Goal: Task Accomplishment & Management: Manage account settings

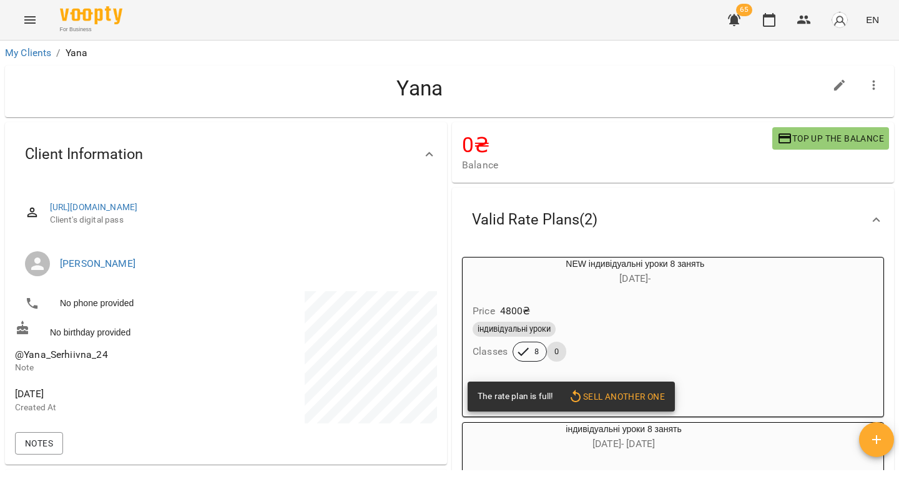
click at [32, 59] on li "My Clients" at bounding box center [28, 53] width 46 height 15
click at [37, 54] on link "My Clients" at bounding box center [28, 53] width 46 height 12
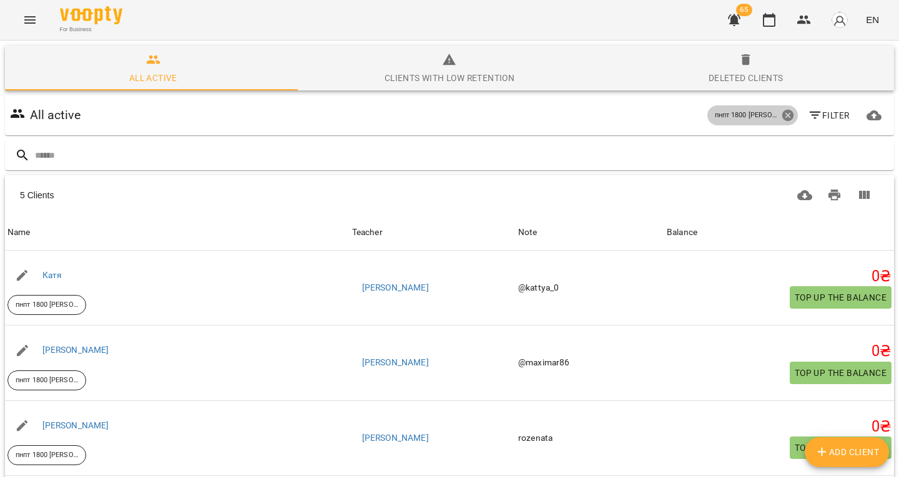
click at [781, 119] on icon at bounding box center [786, 115] width 11 height 11
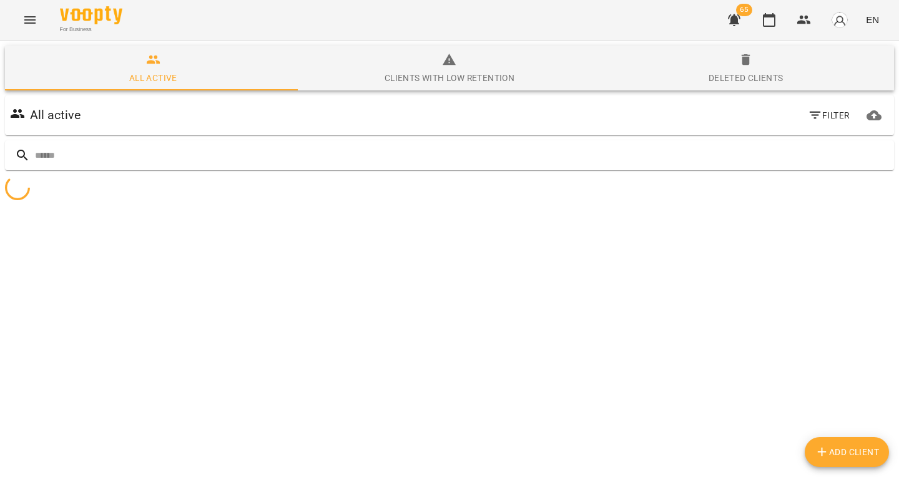
click at [808, 114] on icon "button" at bounding box center [815, 115] width 15 height 15
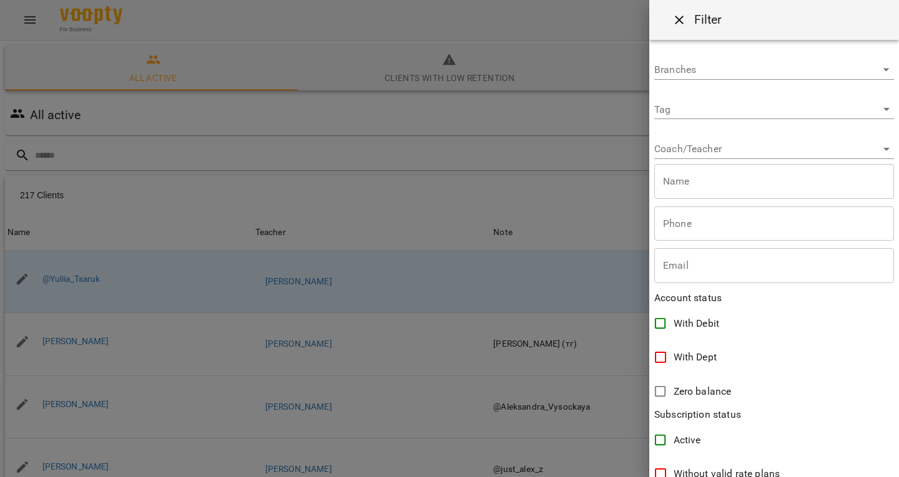
click at [672, 154] on body "For Business 65 EN All active Clients with low retention Deleted clients All ac…" at bounding box center [449, 326] width 899 height 652
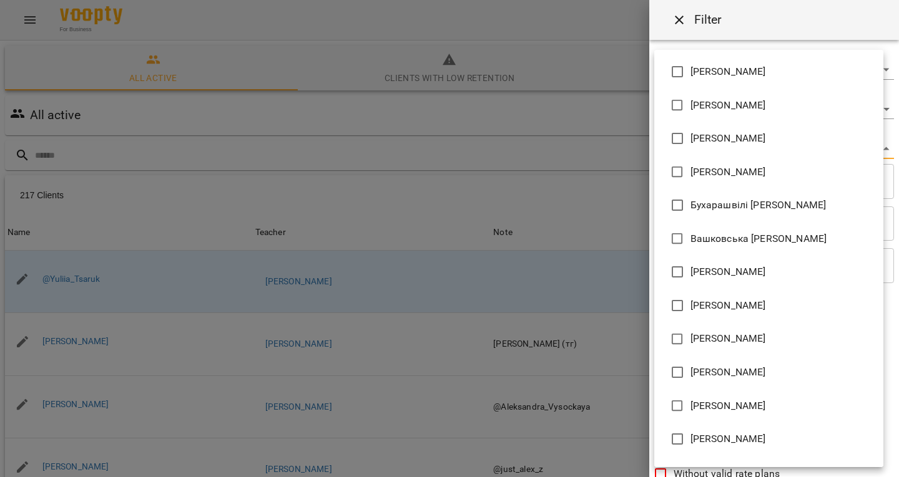
click at [736, 130] on li "[PERSON_NAME]" at bounding box center [768, 139] width 229 height 34
type input "**********"
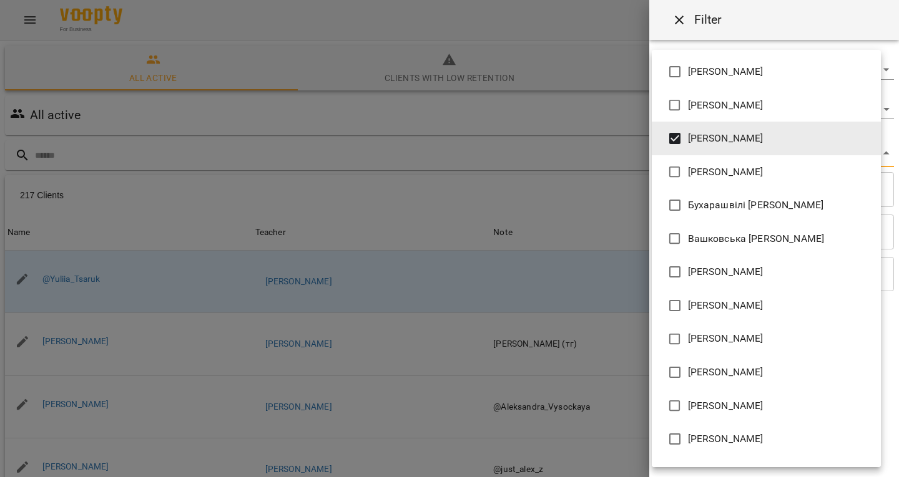
click at [526, 182] on div at bounding box center [449, 238] width 899 height 477
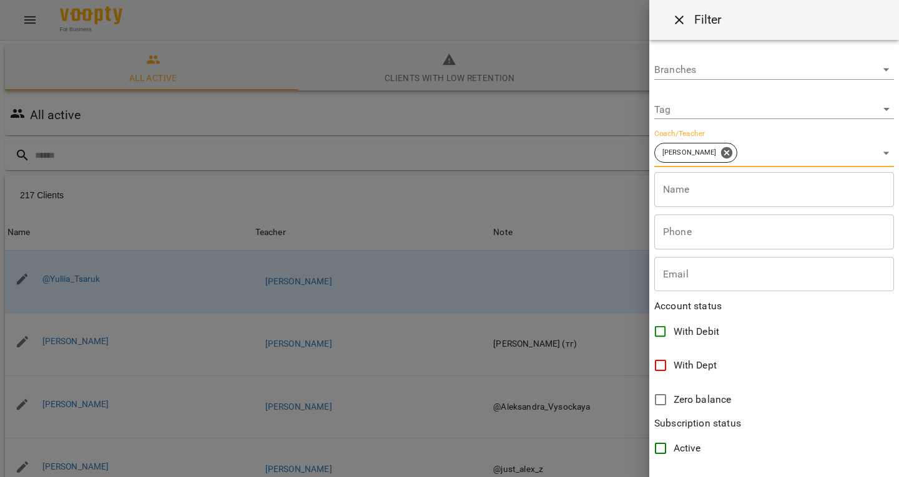
click at [424, 185] on div "Івахненко Дмитро Андрійович Ільницький Ігор Тарасович Бондаренко Катерина Тарас…" at bounding box center [449, 238] width 899 height 477
click at [301, 176] on div at bounding box center [449, 238] width 899 height 477
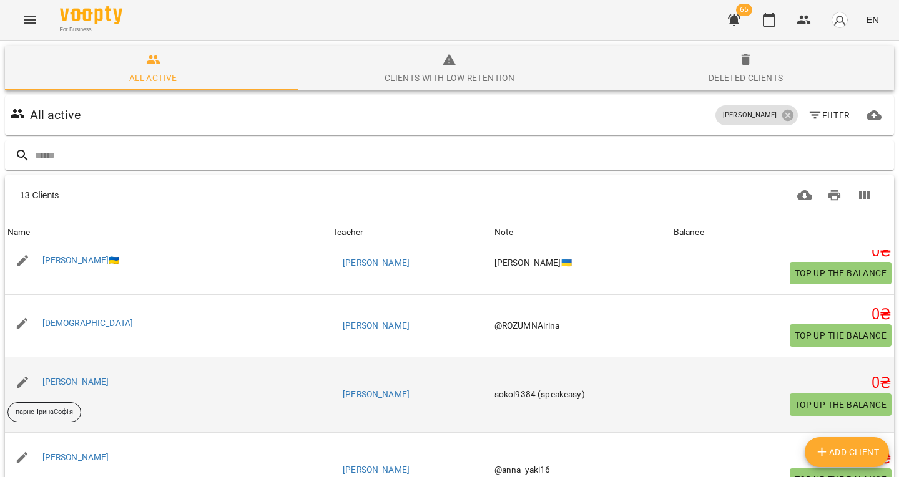
scroll to position [81, 0]
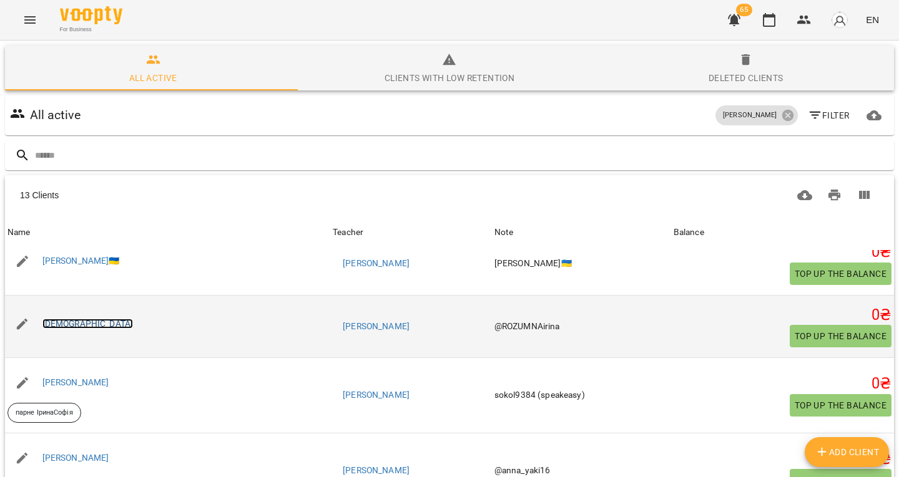
click at [51, 323] on link "Іра" at bounding box center [87, 324] width 91 height 10
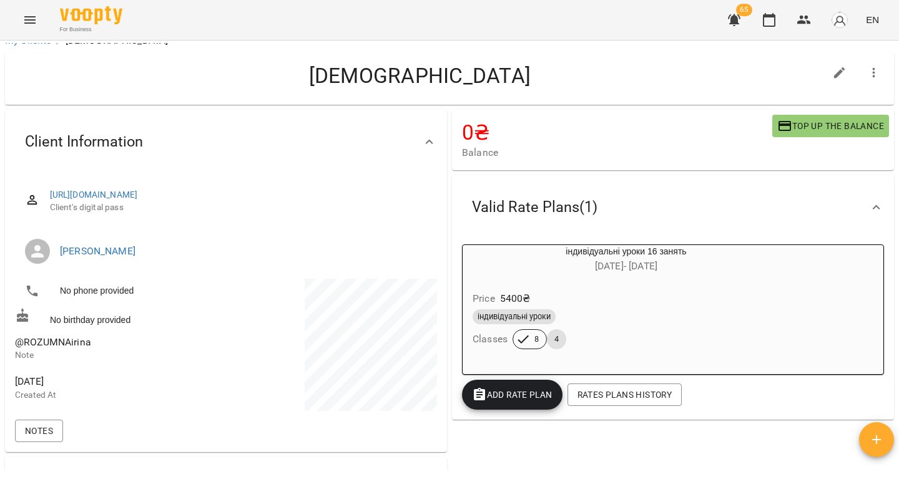
scroll to position [13, 0]
click at [62, 340] on span "@ROZUMNAirina" at bounding box center [53, 342] width 76 height 12
copy span "@ROZUMNAirina"
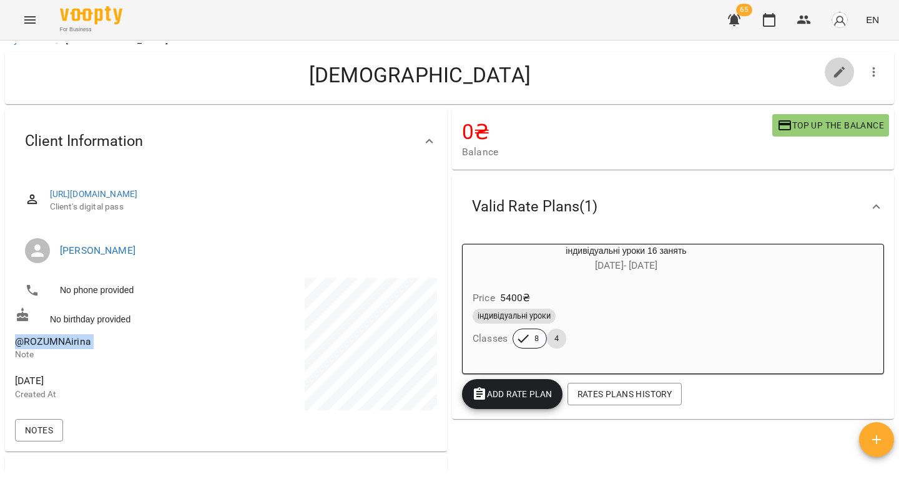
click at [832, 77] on icon "button" at bounding box center [839, 72] width 15 height 15
select select "**"
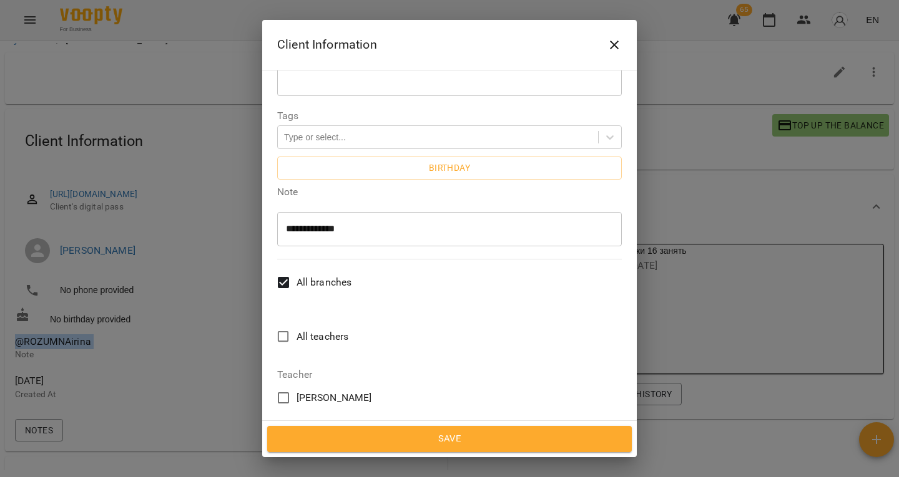
scroll to position [330, 0]
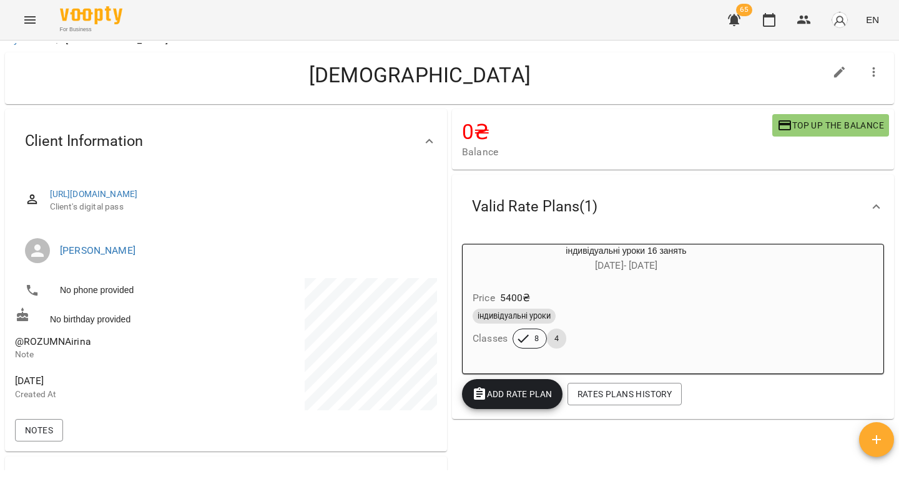
click at [77, 340] on span "@ROZUMNAirina" at bounding box center [53, 342] width 76 height 12
click at [22, 342] on span "@ROZUMNAirina" at bounding box center [53, 342] width 76 height 12
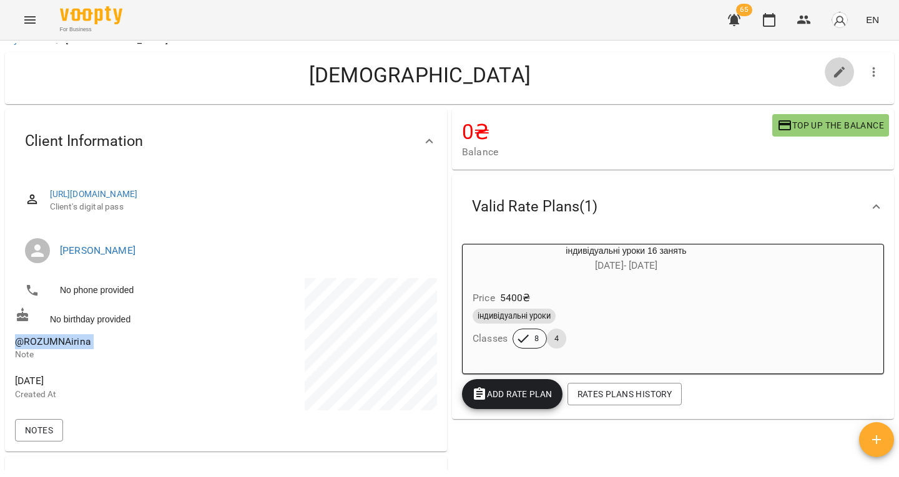
click at [832, 73] on icon "button" at bounding box center [839, 72] width 15 height 15
select select "**"
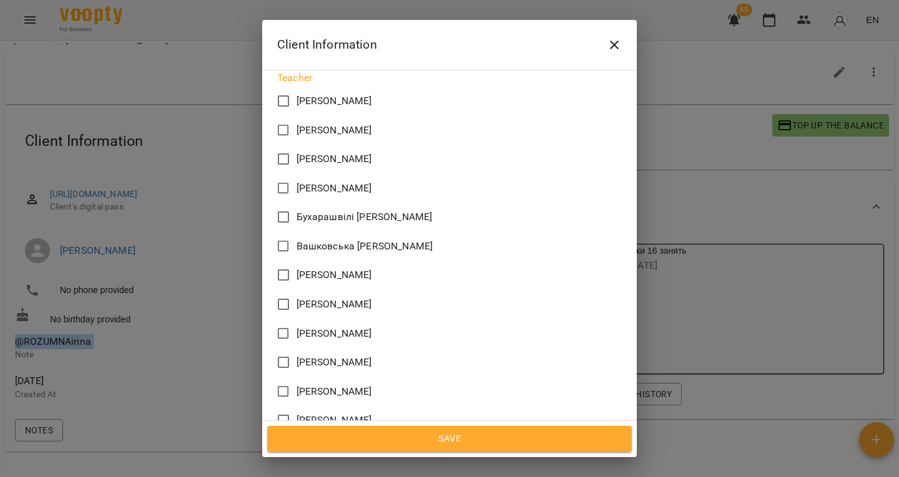
scroll to position [626, 0]
click at [351, 298] on span "Гасанова Мар’ям Ровшанівна" at bounding box center [334, 305] width 76 height 15
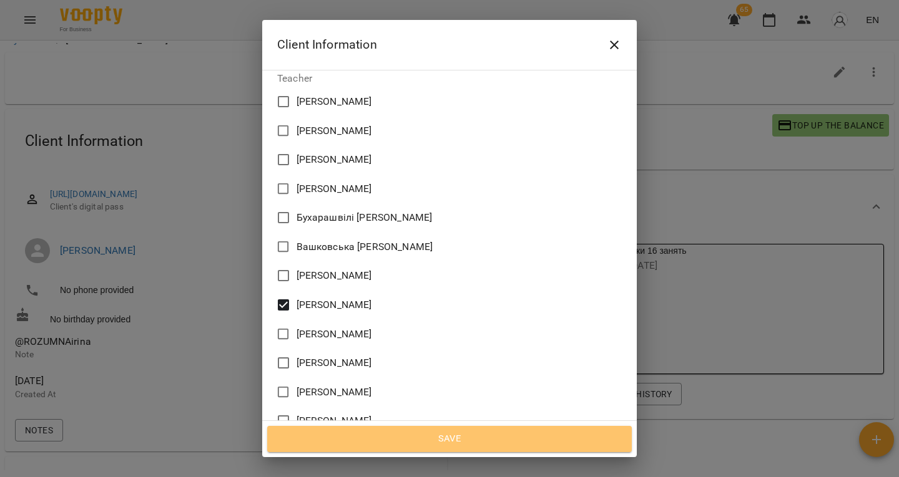
click at [379, 429] on button "Save" at bounding box center [449, 439] width 364 height 26
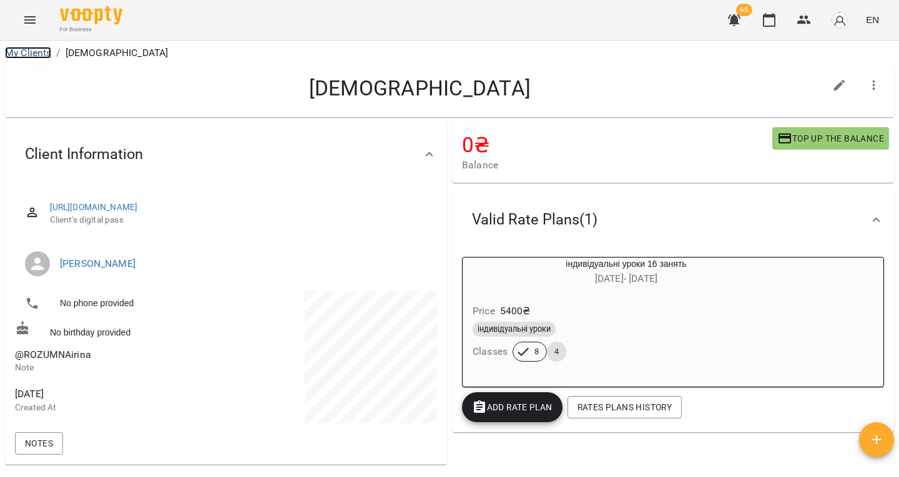
click at [34, 52] on link "My Clients" at bounding box center [28, 53] width 46 height 12
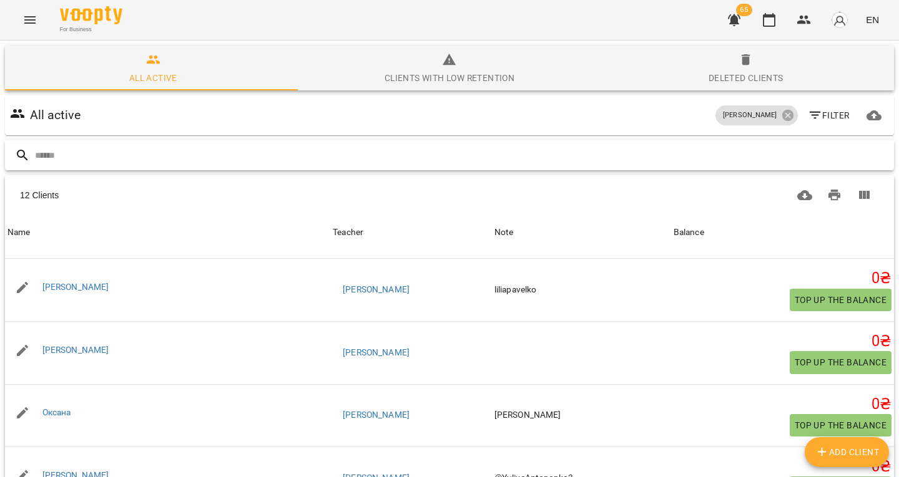
scroll to position [501, 0]
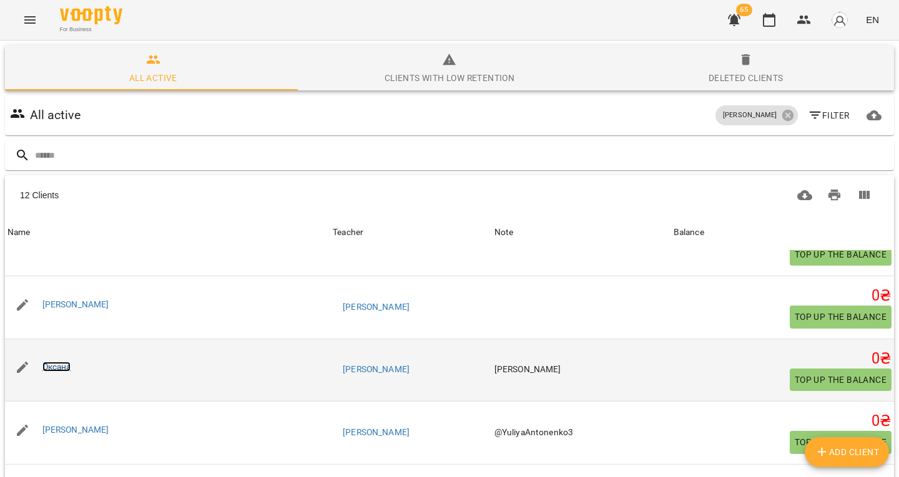
click at [56, 364] on link "Оксана" at bounding box center [56, 367] width 29 height 10
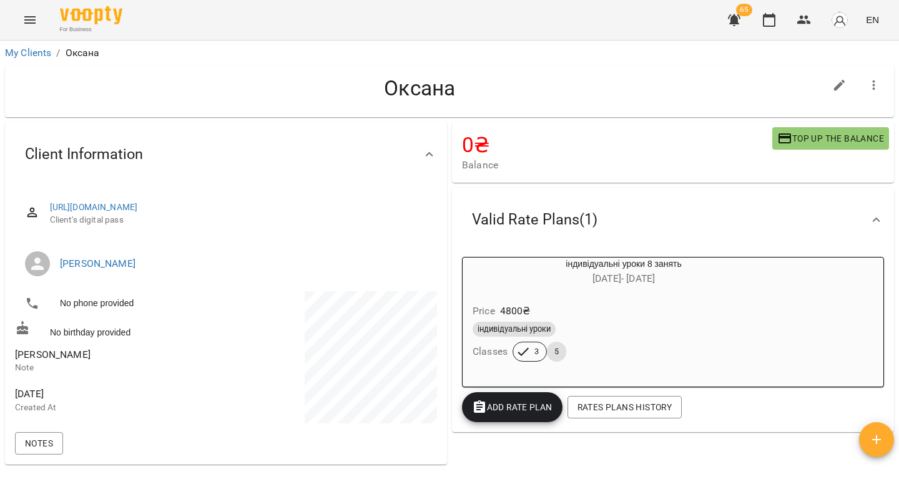
scroll to position [7, 0]
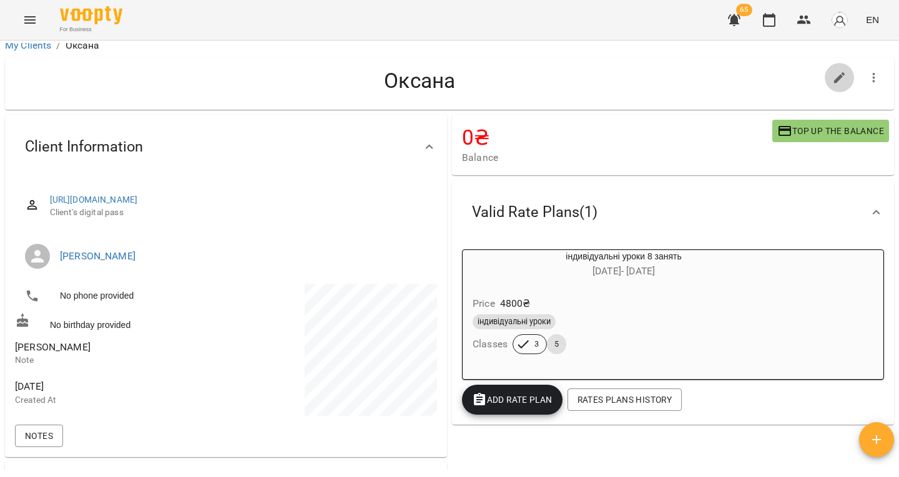
click at [833, 78] on icon "button" at bounding box center [839, 78] width 15 height 15
select select "**"
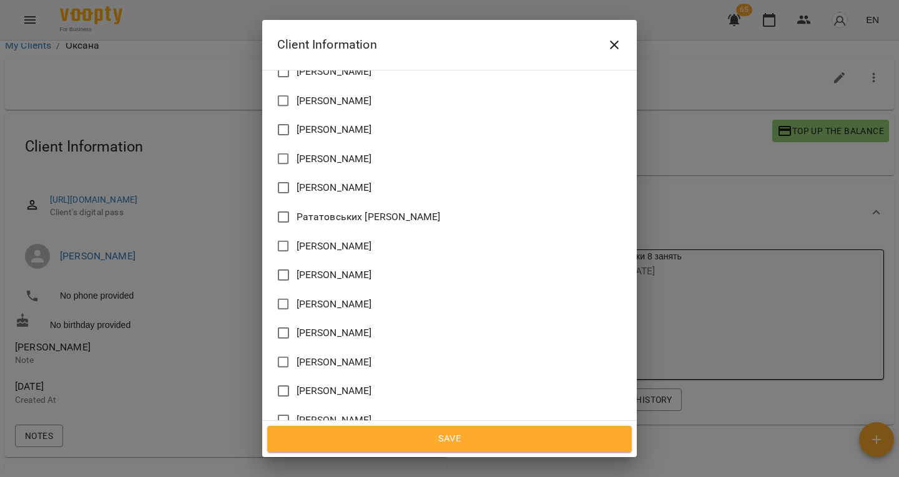
scroll to position [1190, 0]
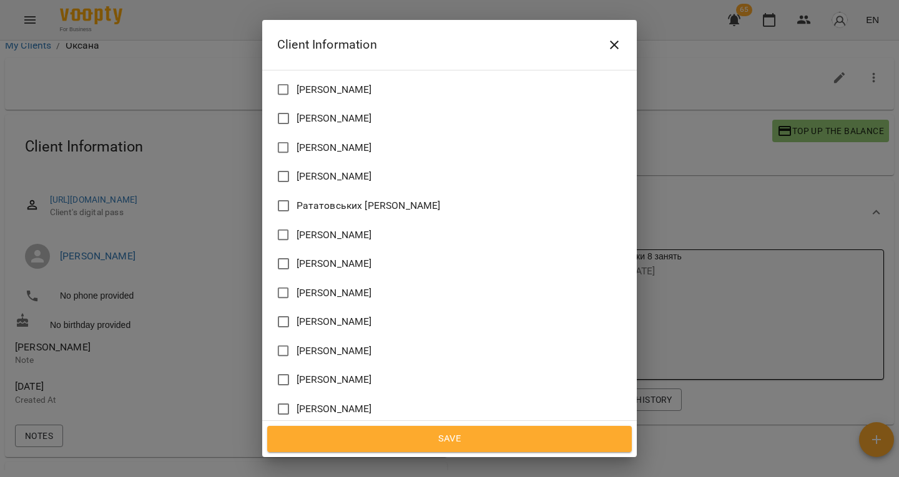
click at [336, 344] on span "[PERSON_NAME]" at bounding box center [334, 351] width 76 height 15
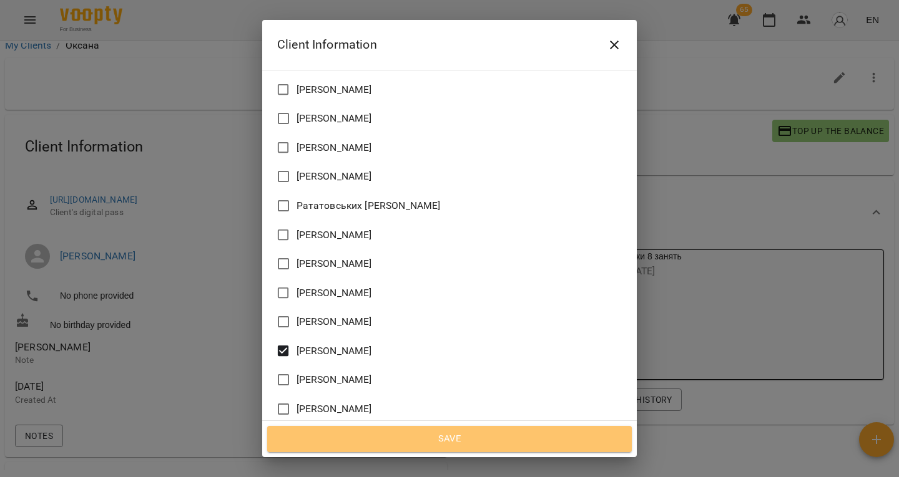
click at [387, 447] on span "Save" at bounding box center [449, 439] width 337 height 16
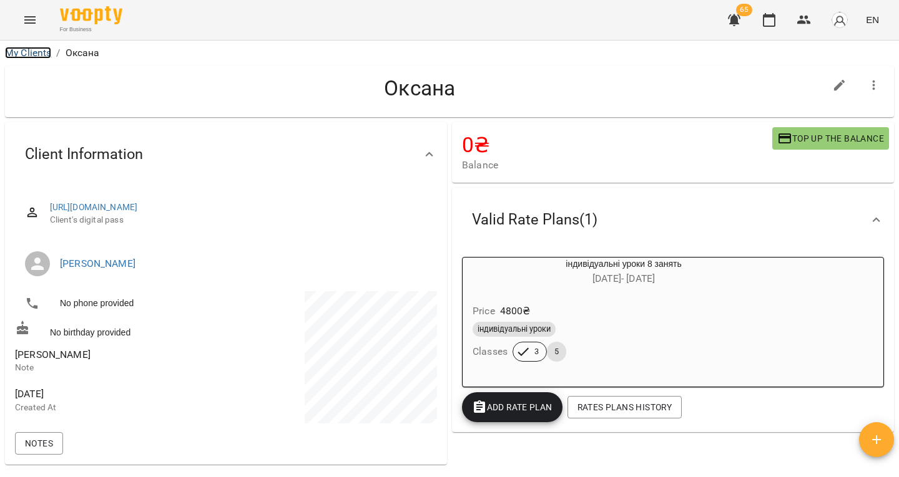
click at [35, 52] on link "My Clients" at bounding box center [28, 53] width 46 height 12
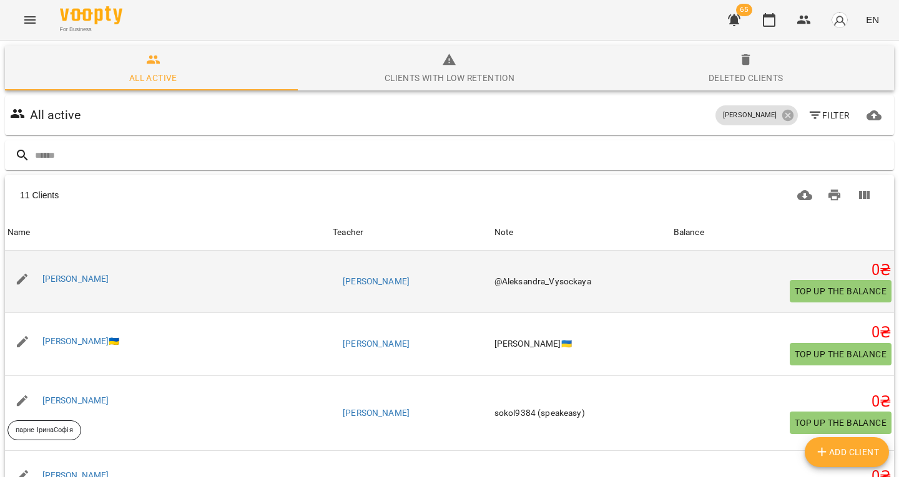
click at [73, 285] on div "[PERSON_NAME]" at bounding box center [76, 279] width 72 height 17
click at [70, 281] on link "[PERSON_NAME]" at bounding box center [75, 279] width 67 height 10
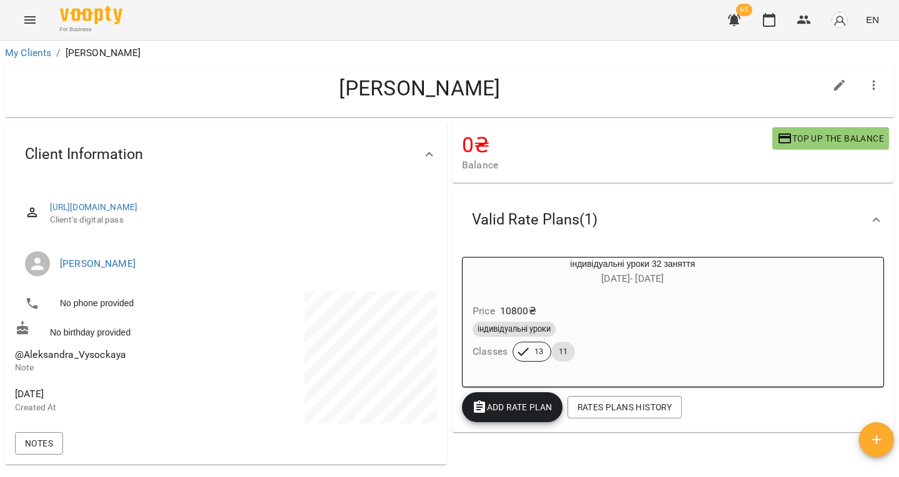
click at [868, 84] on icon "button" at bounding box center [873, 85] width 15 height 15
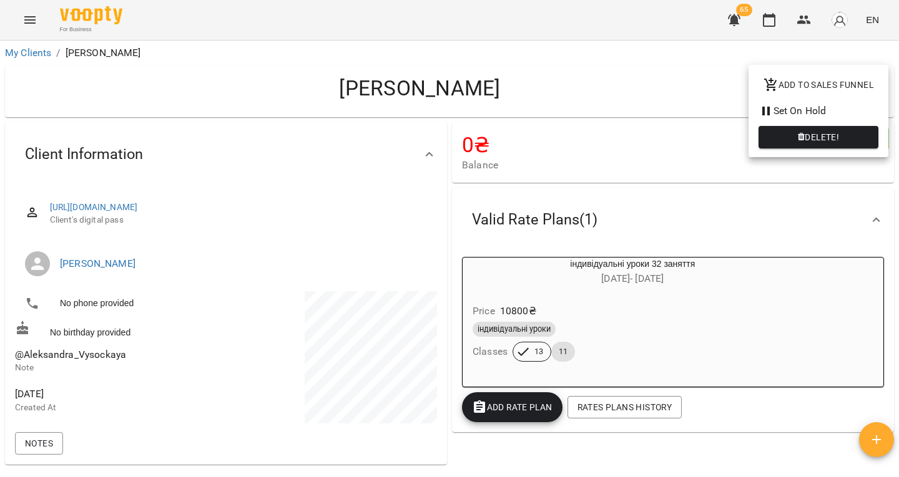
click at [688, 118] on div at bounding box center [449, 238] width 899 height 477
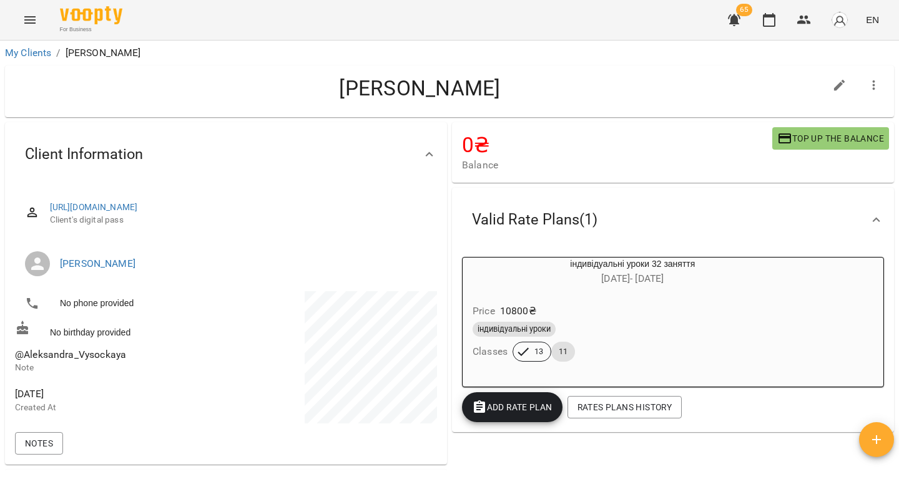
click at [838, 87] on button "button" at bounding box center [839, 86] width 30 height 30
select select "**"
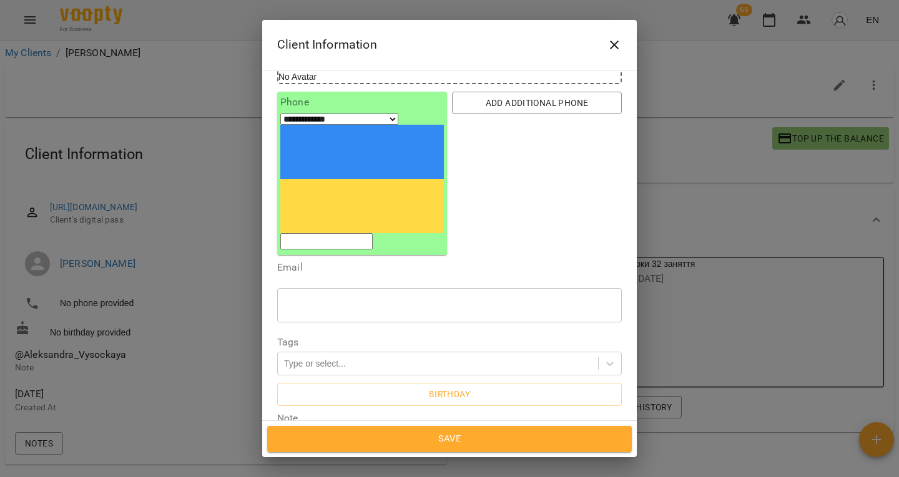
scroll to position [104, 0]
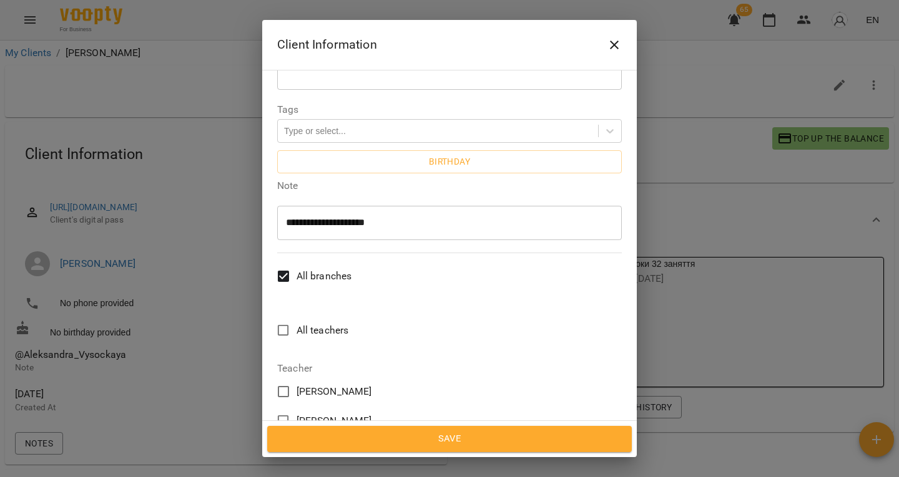
scroll to position [345, 0]
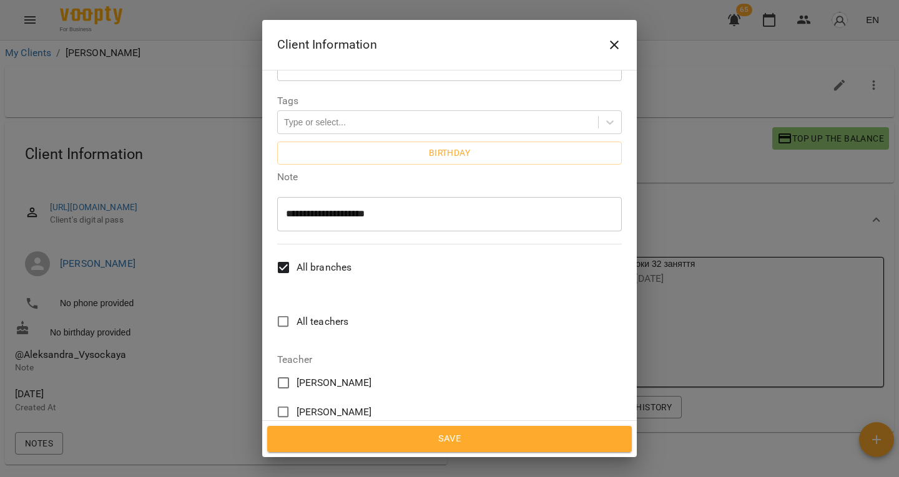
click at [302, 434] on span "[PERSON_NAME] [PERSON_NAME]" at bounding box center [334, 441] width 76 height 15
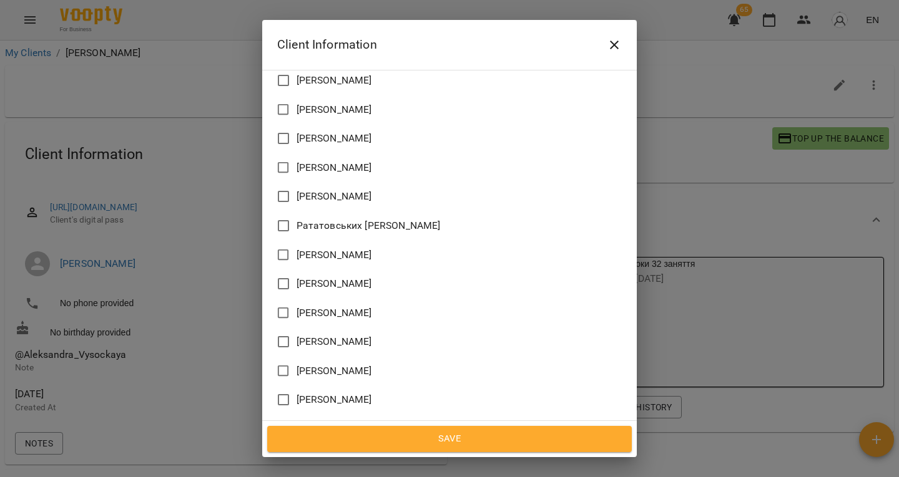
scroll to position [1179, 0]
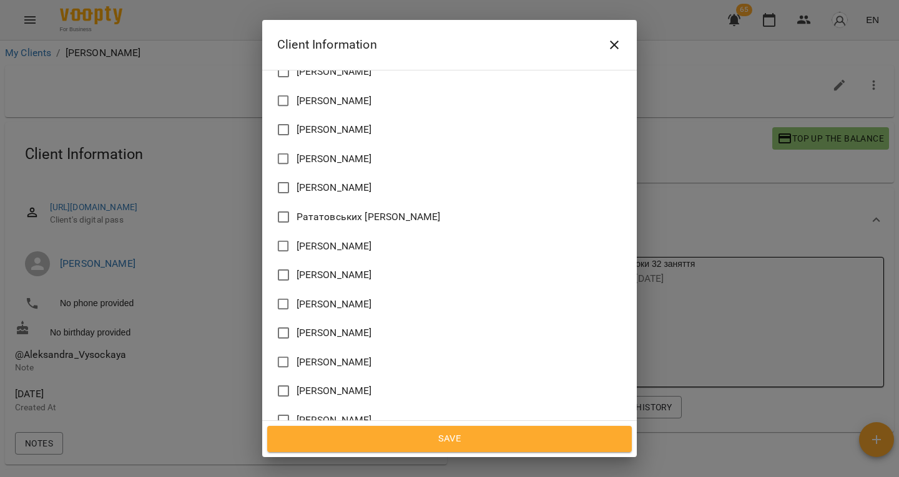
click at [336, 413] on span "[PERSON_NAME] [PERSON_NAME]" at bounding box center [334, 420] width 76 height 15
click at [349, 446] on span "Save" at bounding box center [449, 439] width 337 height 16
